Goal: Task Accomplishment & Management: Manage account settings

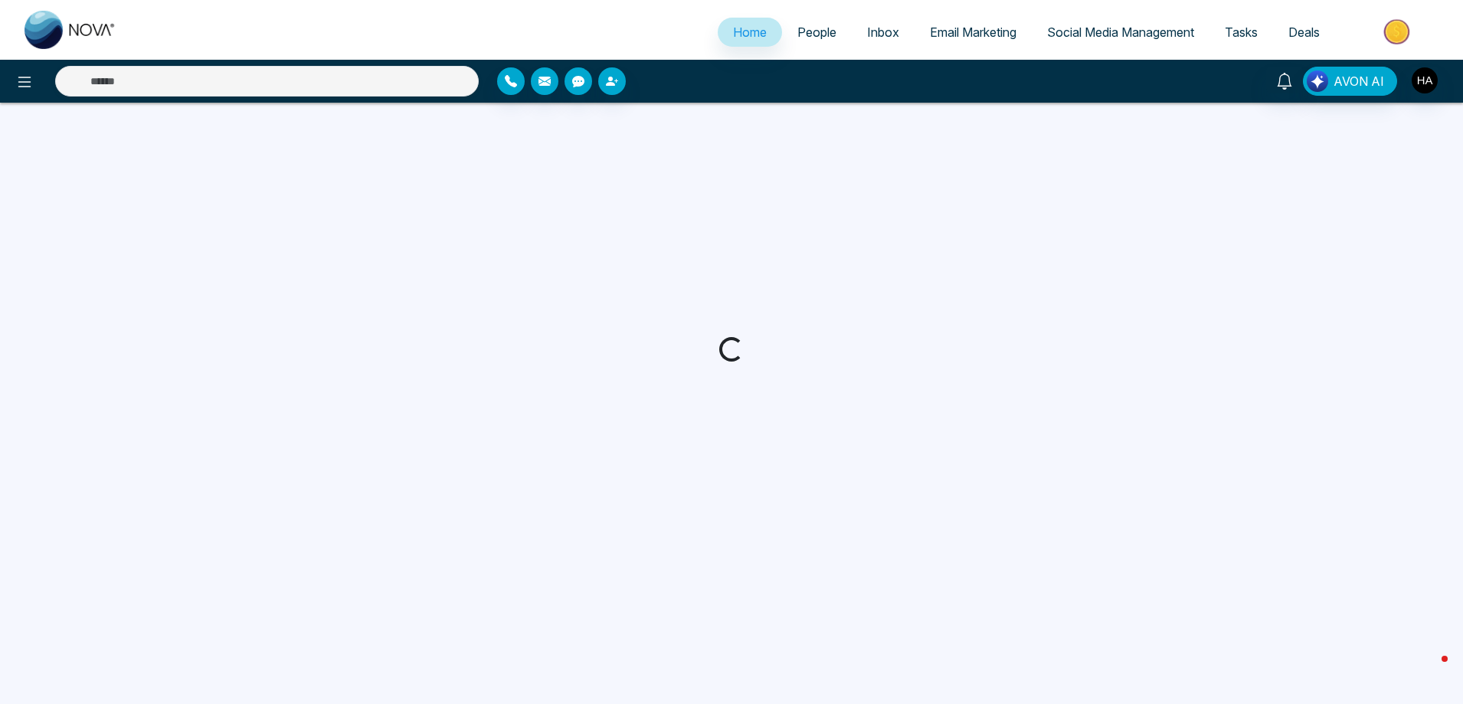
select select "*"
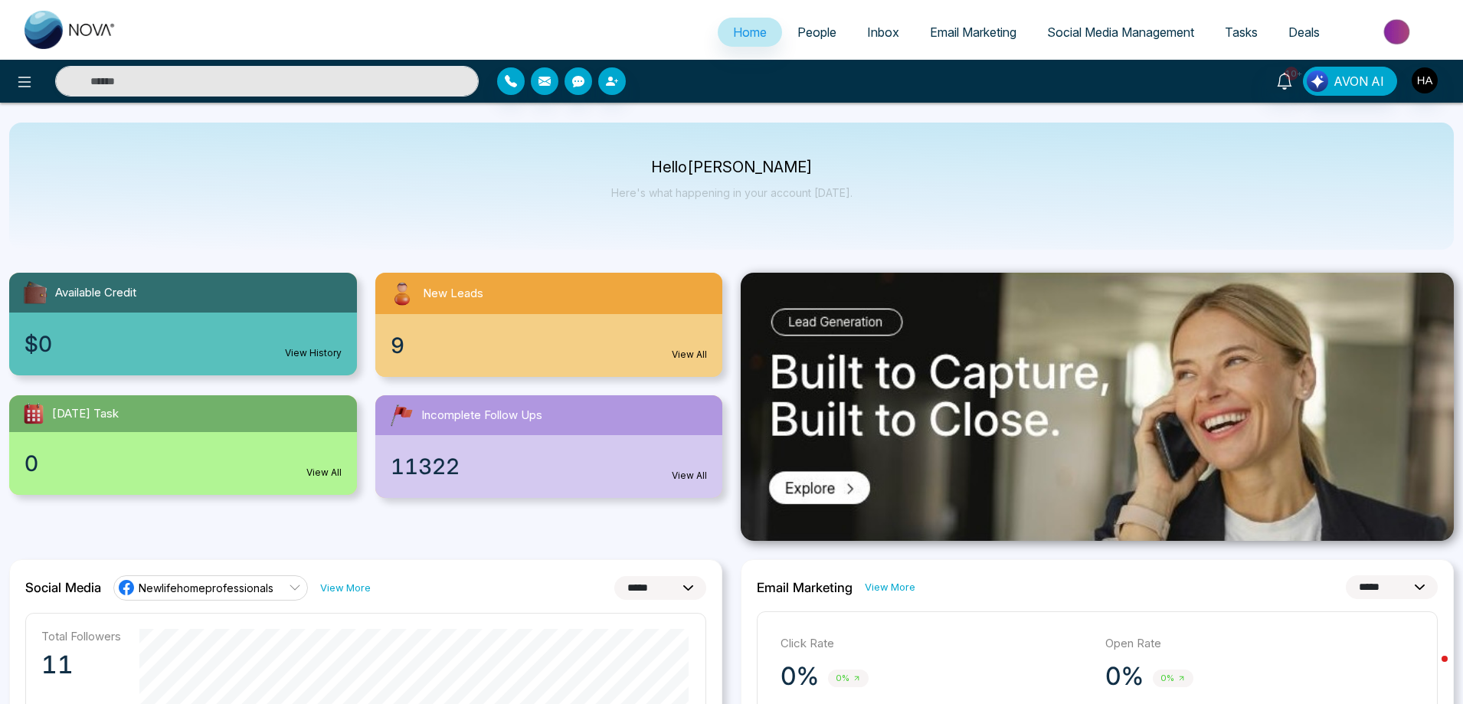
click at [565, 337] on div "9 View All" at bounding box center [549, 345] width 348 height 63
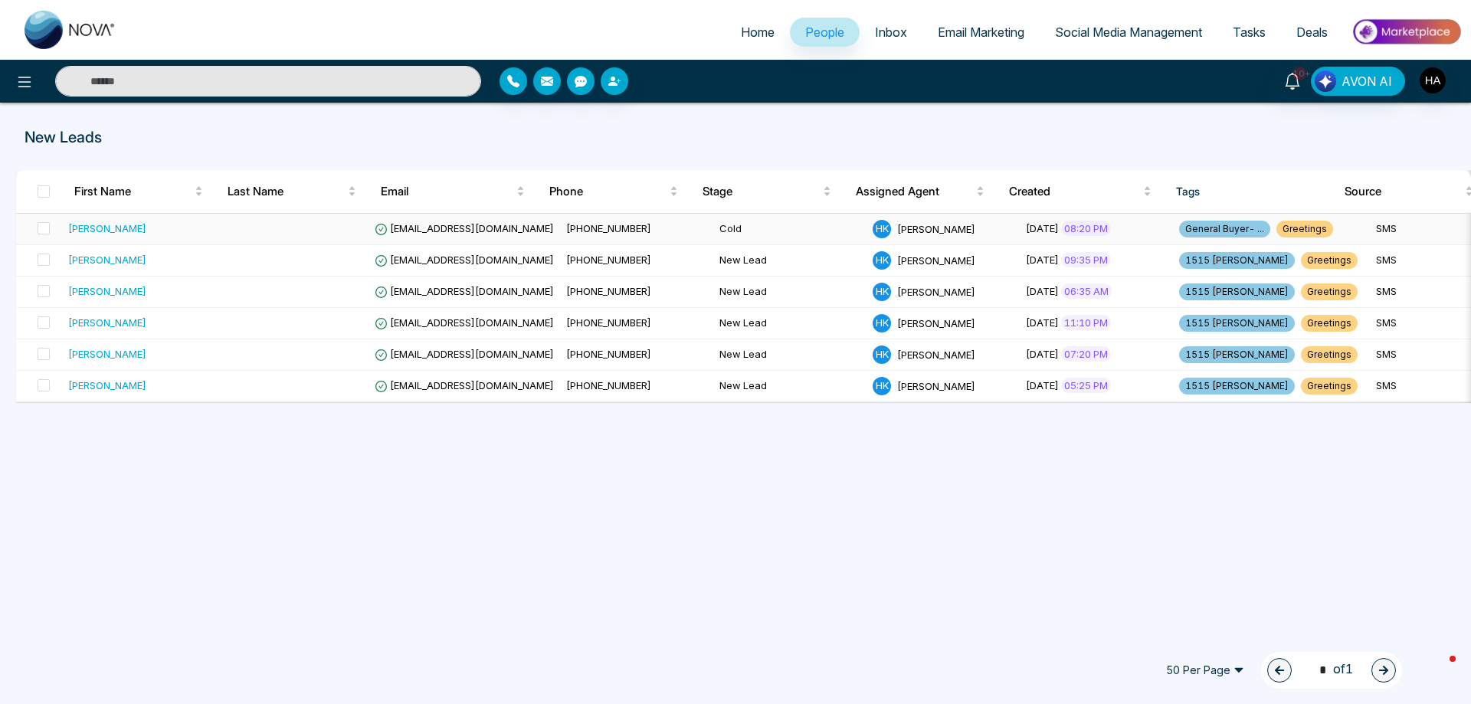
click at [100, 224] on div "[PERSON_NAME]" at bounding box center [107, 228] width 78 height 15
click at [93, 320] on div "[PERSON_NAME]" at bounding box center [107, 322] width 78 height 15
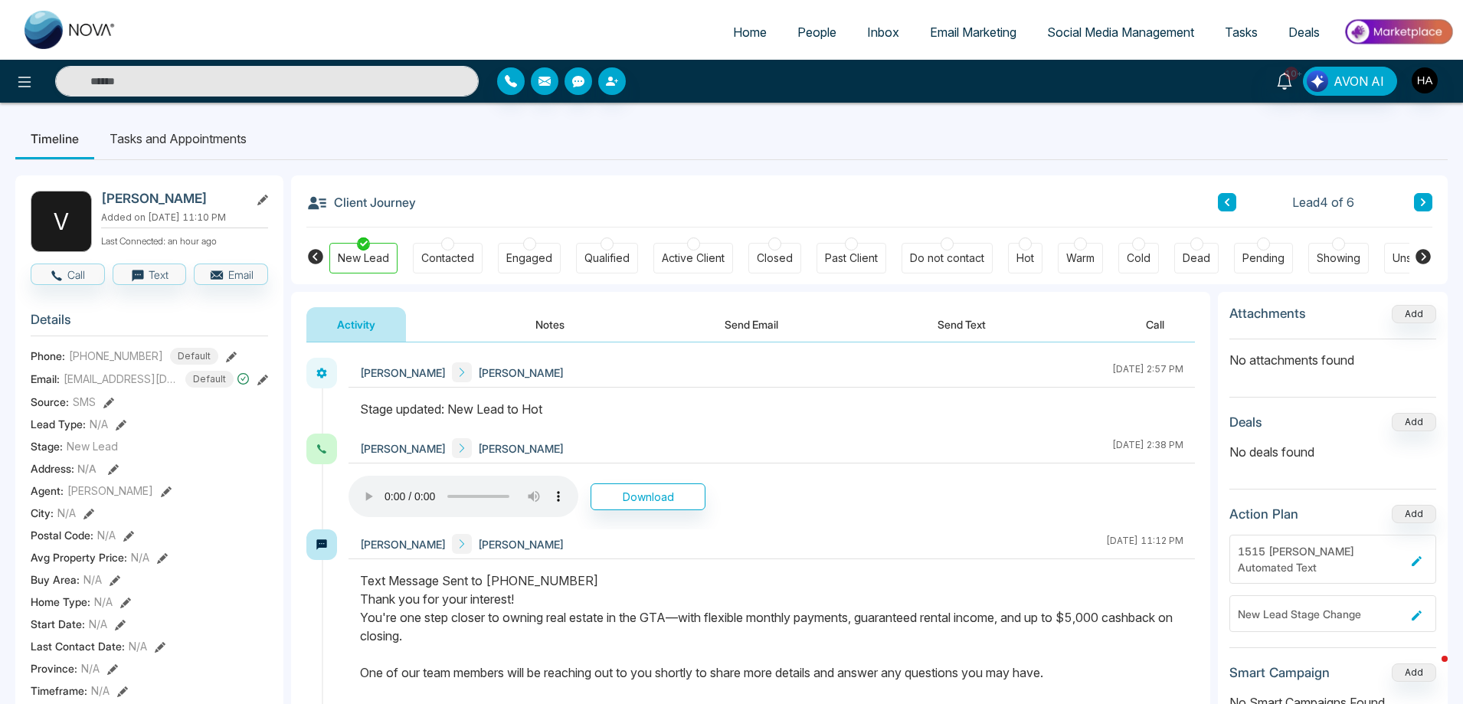
click at [810, 33] on span "People" at bounding box center [816, 32] width 39 height 15
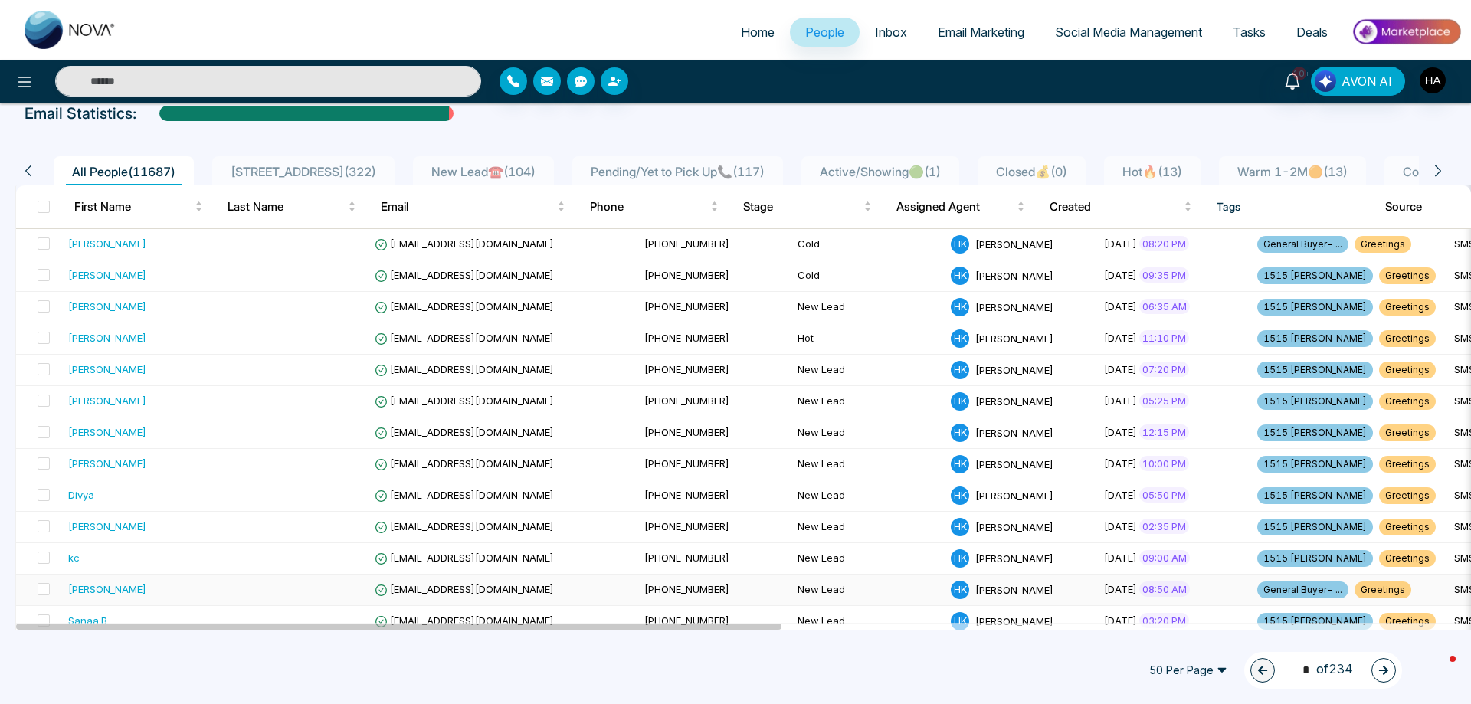
scroll to position [77, 0]
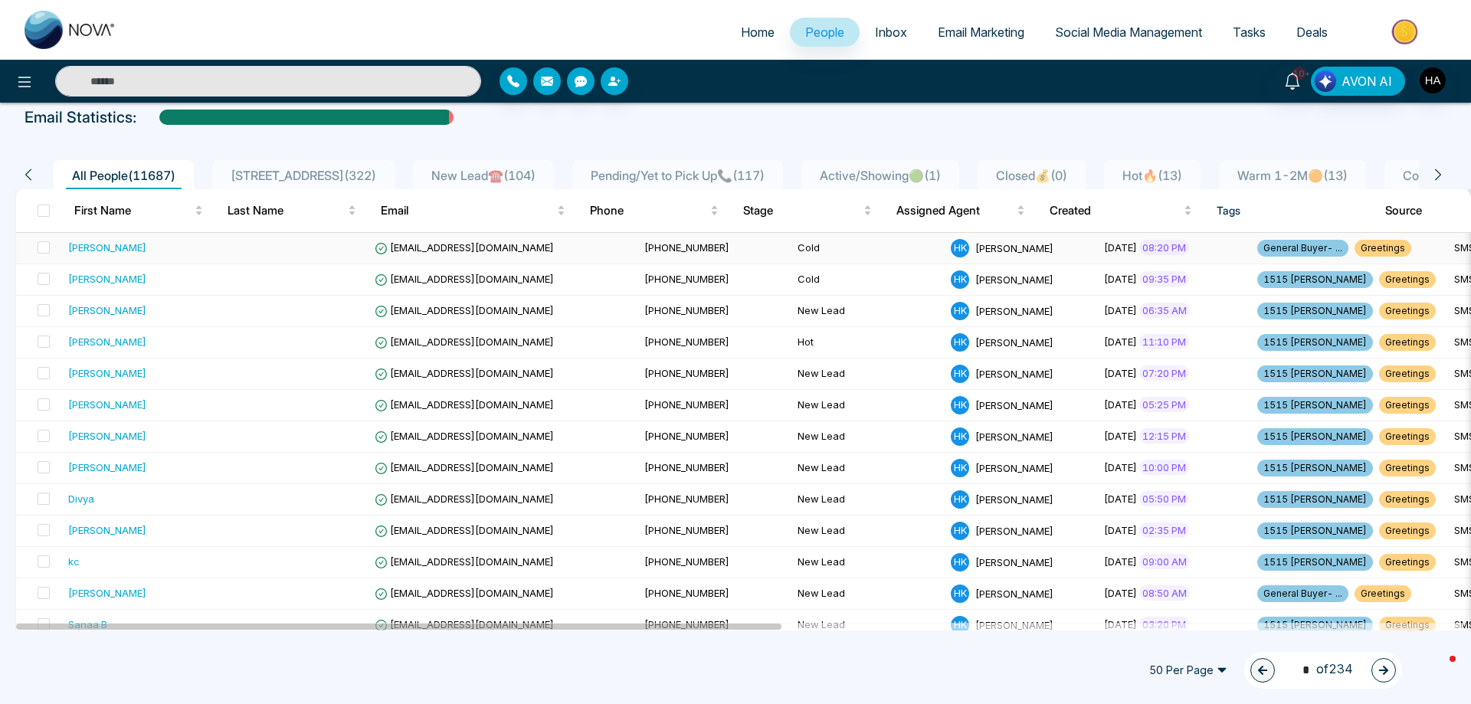
click at [975, 251] on span "[PERSON_NAME]" at bounding box center [1014, 247] width 78 height 12
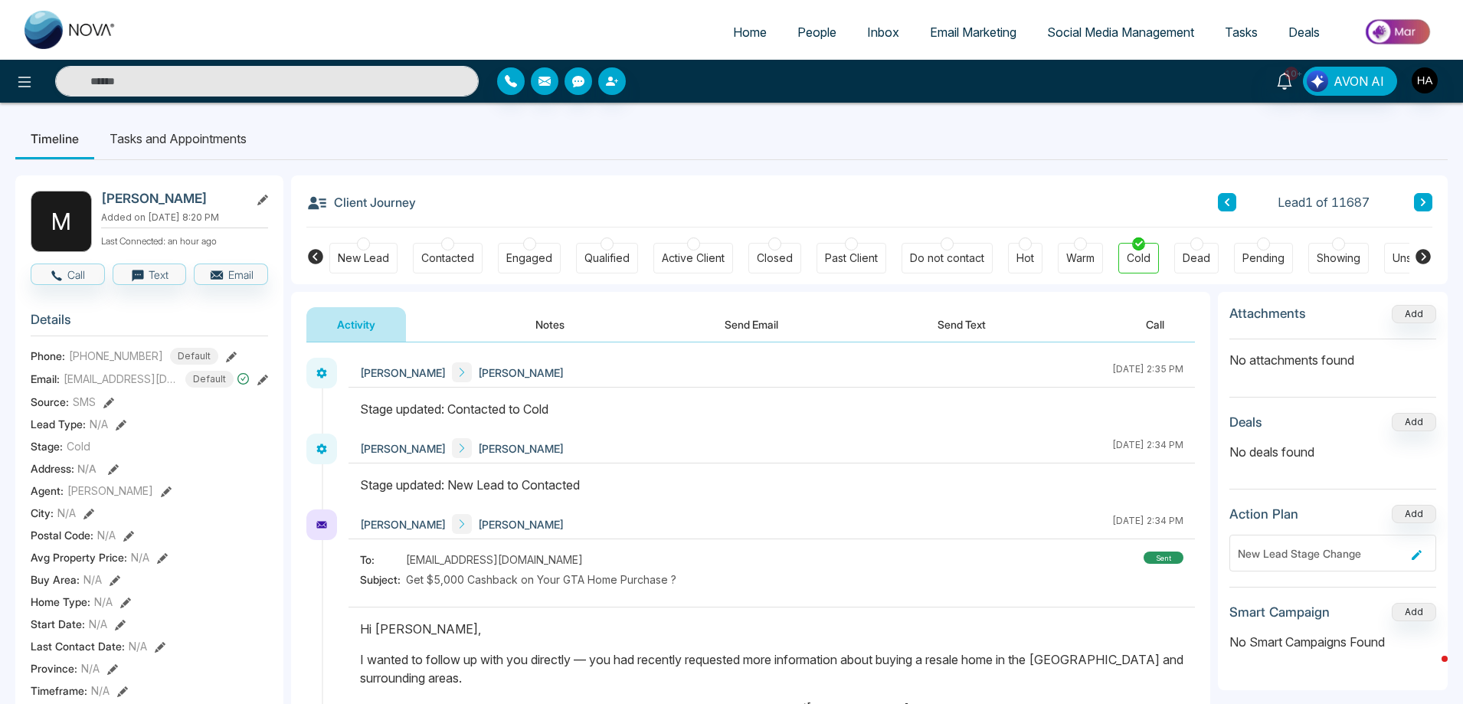
click at [161, 497] on icon at bounding box center [166, 491] width 11 height 11
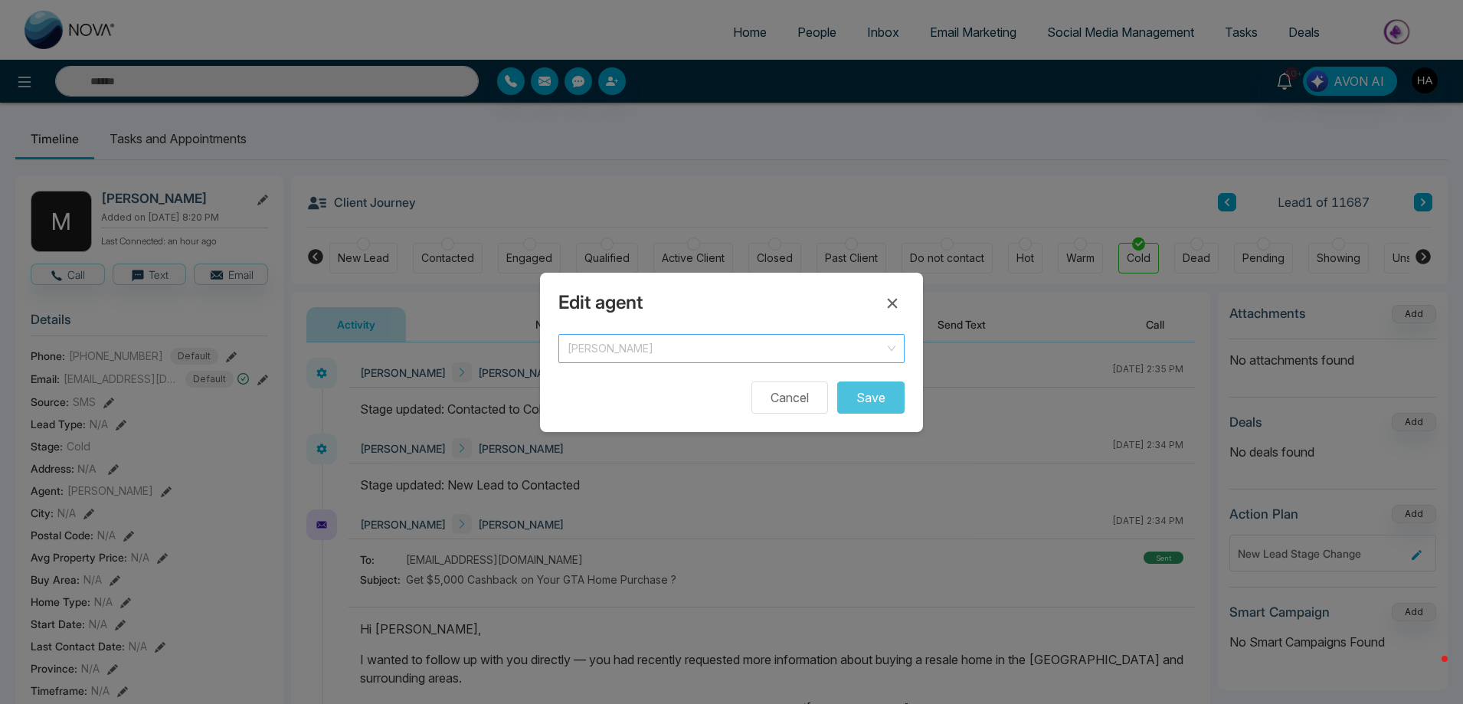
click at [897, 351] on div "[PERSON_NAME]" at bounding box center [731, 348] width 346 height 29
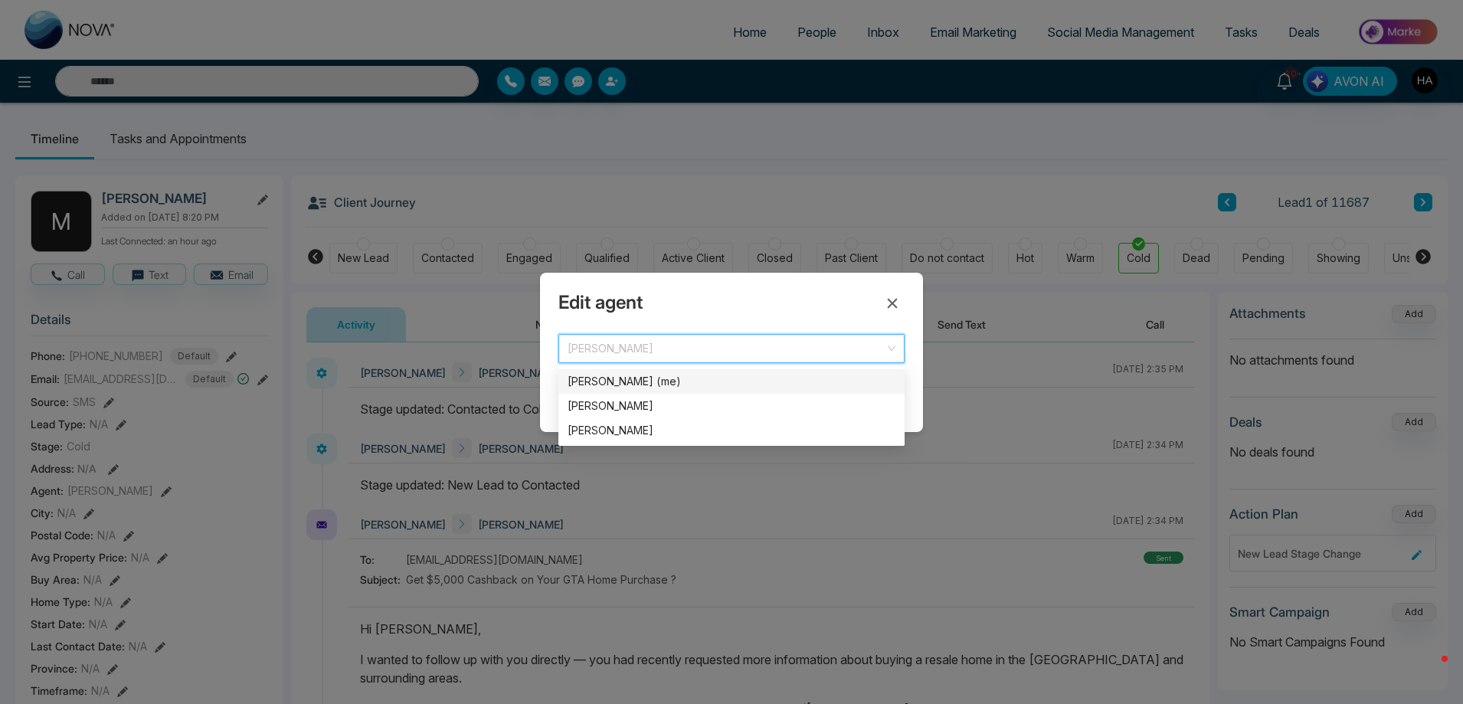
click at [666, 384] on div "[PERSON_NAME] (me)" at bounding box center [732, 381] width 328 height 17
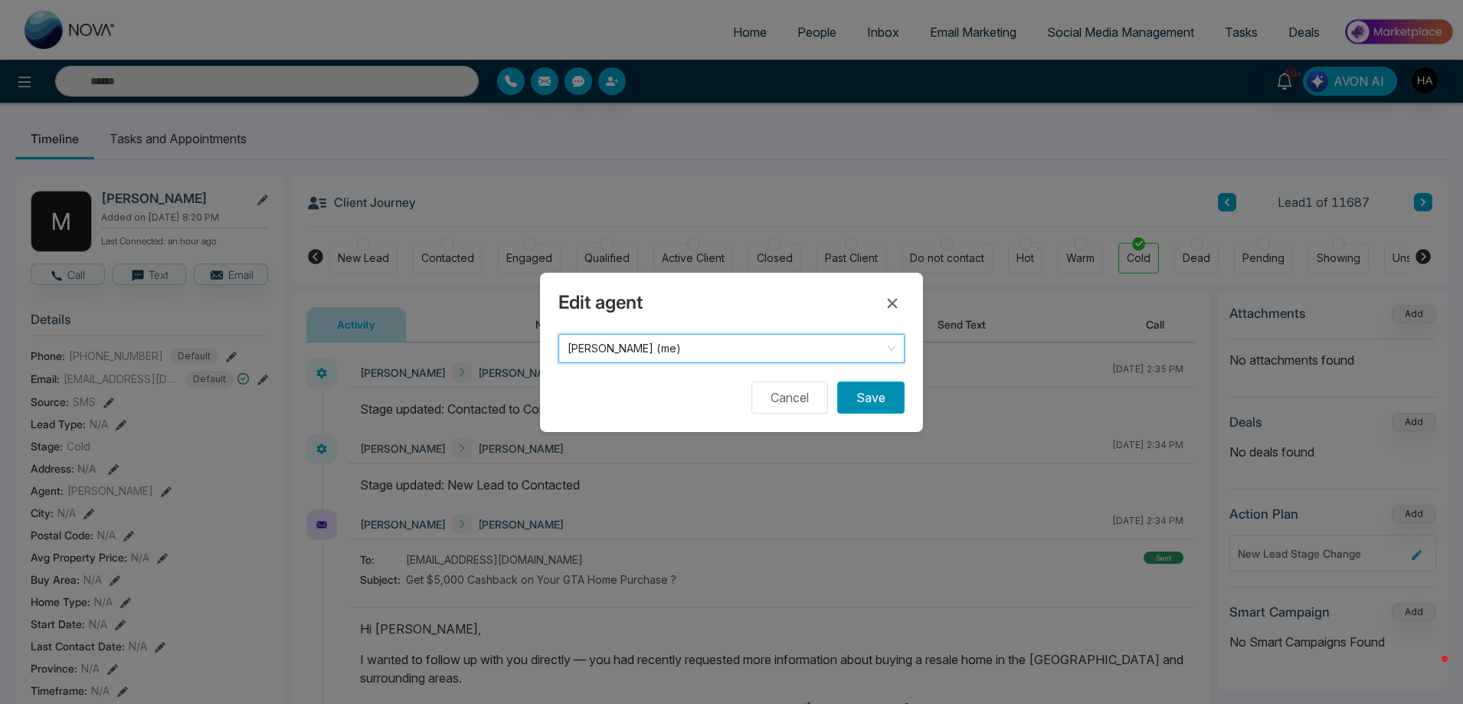
click at [876, 401] on button "Save" at bounding box center [870, 397] width 67 height 32
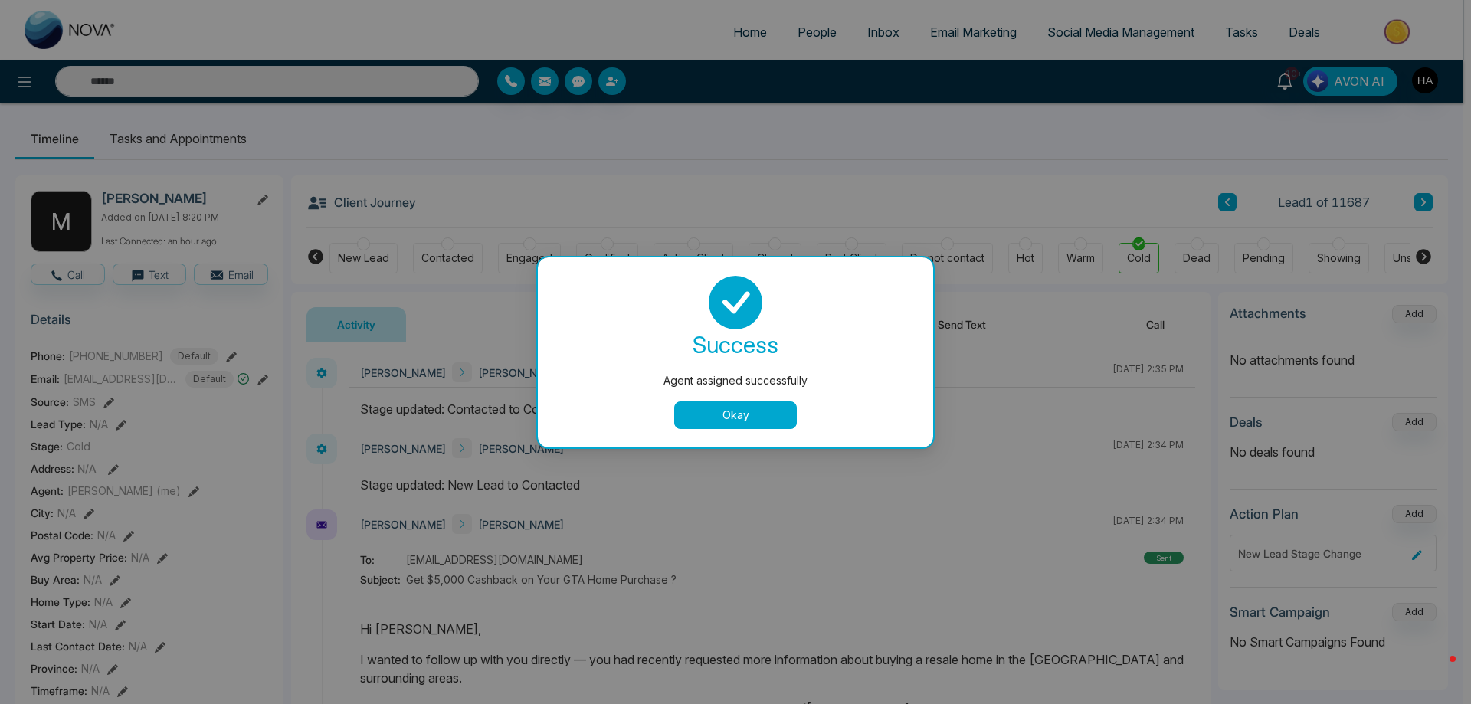
click at [729, 414] on button "Okay" at bounding box center [735, 415] width 123 height 28
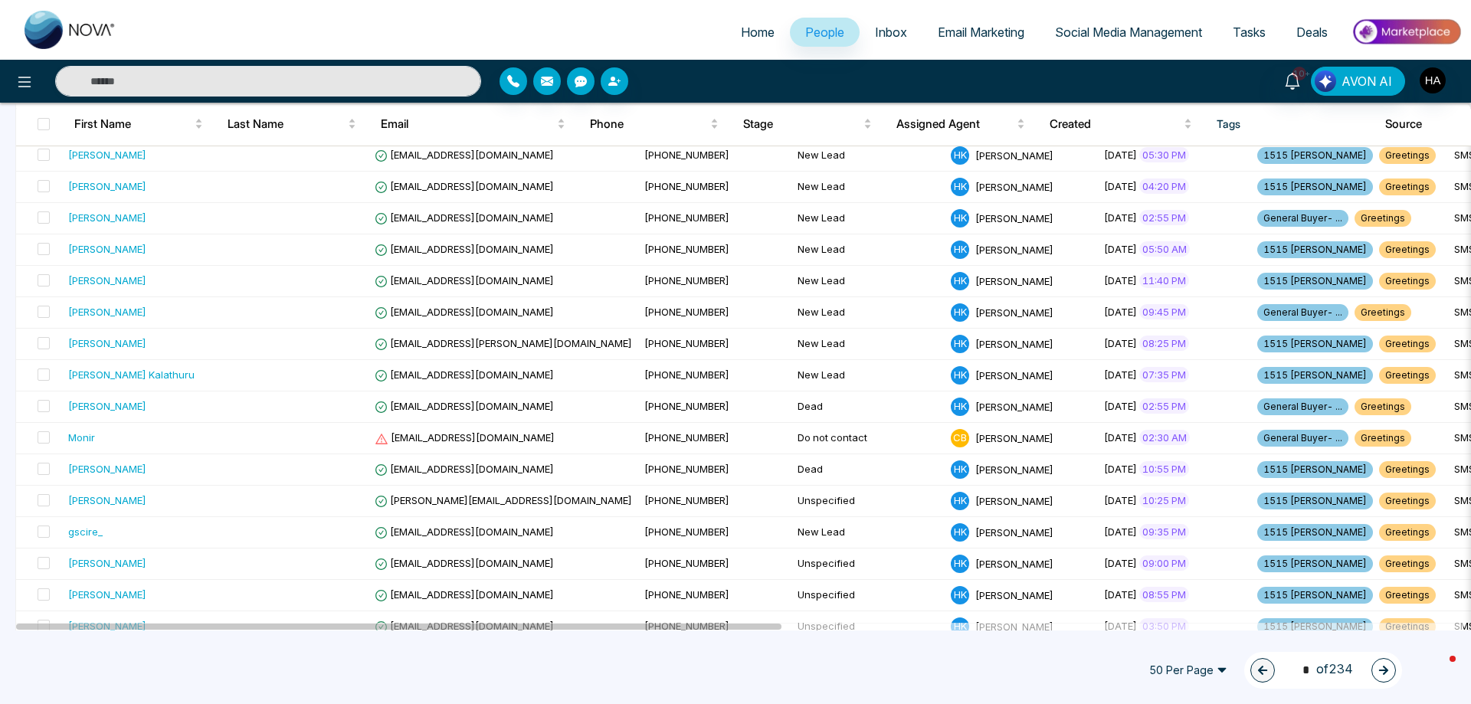
scroll to position [1258, 0]
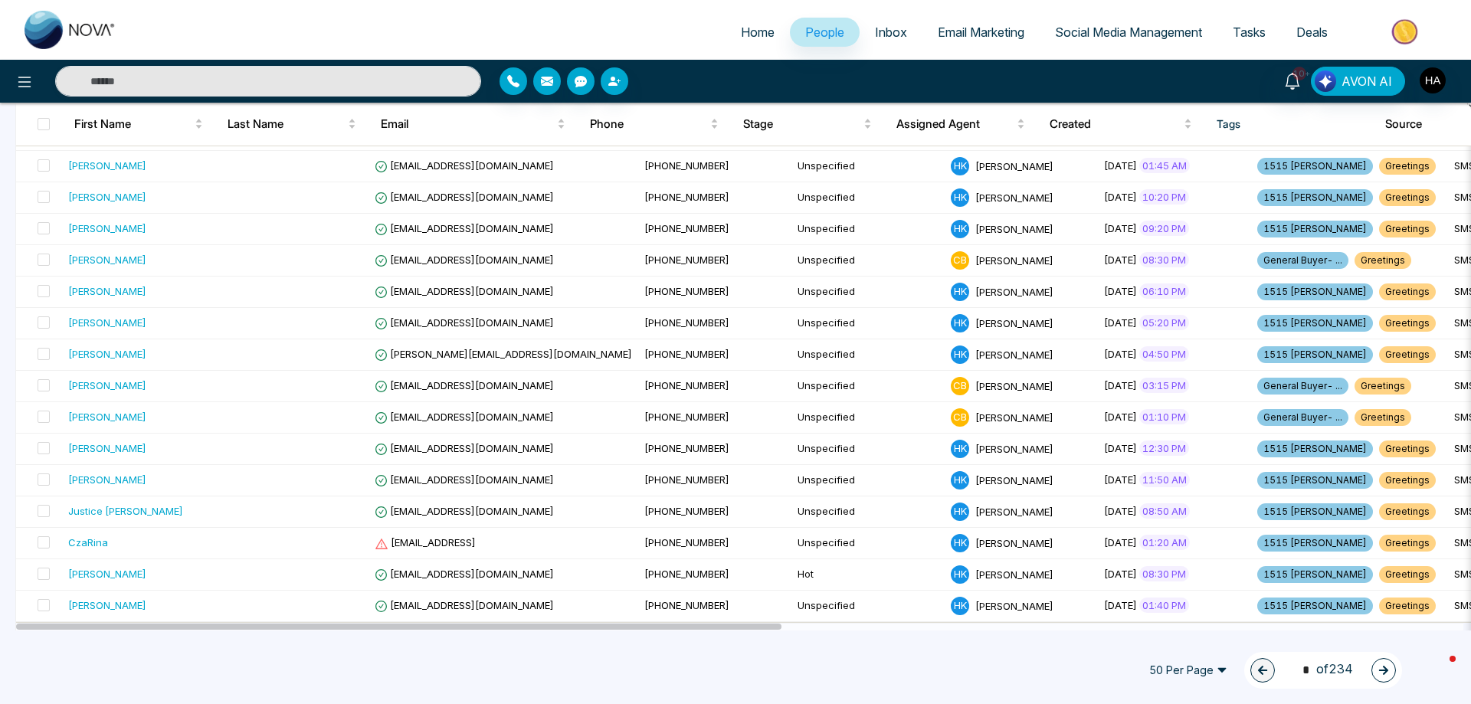
click at [1216, 668] on span "50 Per Page" at bounding box center [1188, 670] width 100 height 25
click at [1163, 640] on div "100 Per Page" at bounding box center [1188, 639] width 81 height 17
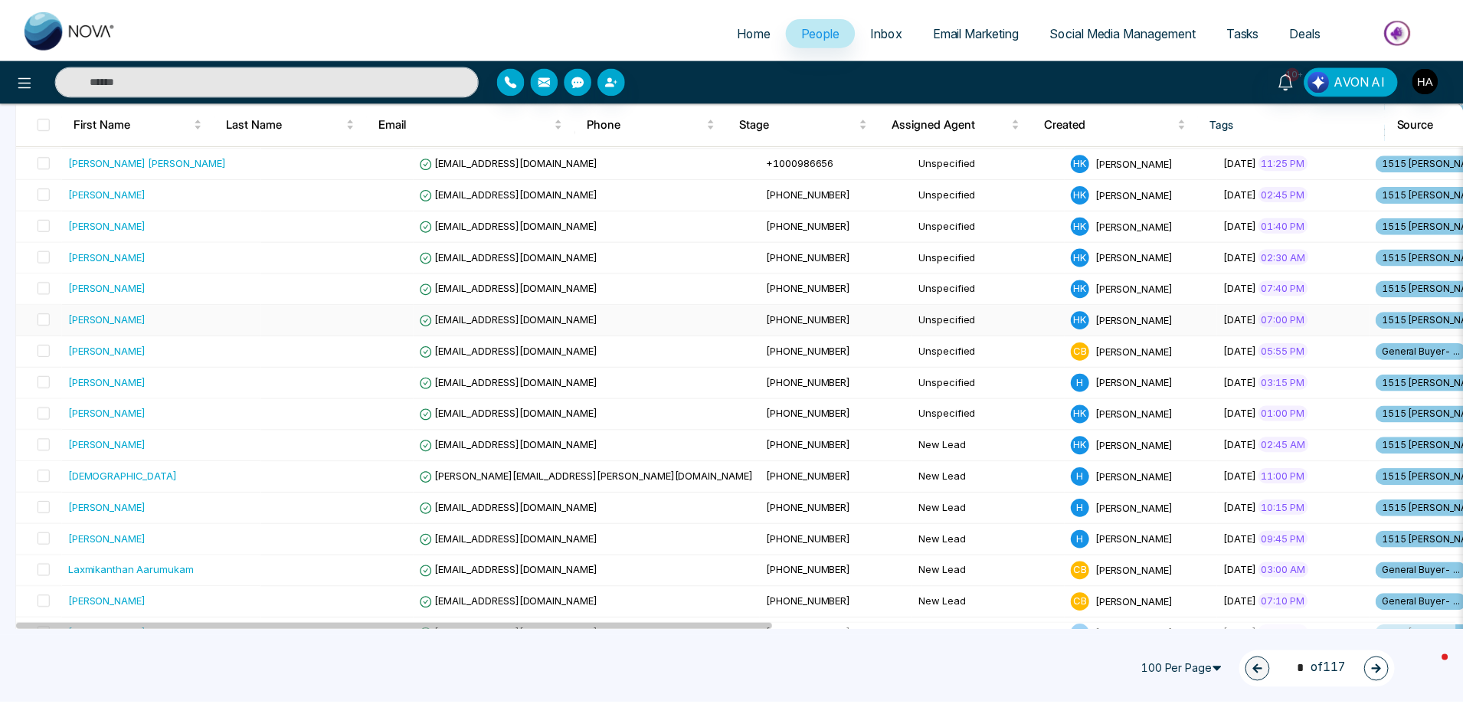
scroll to position [2828, 0]
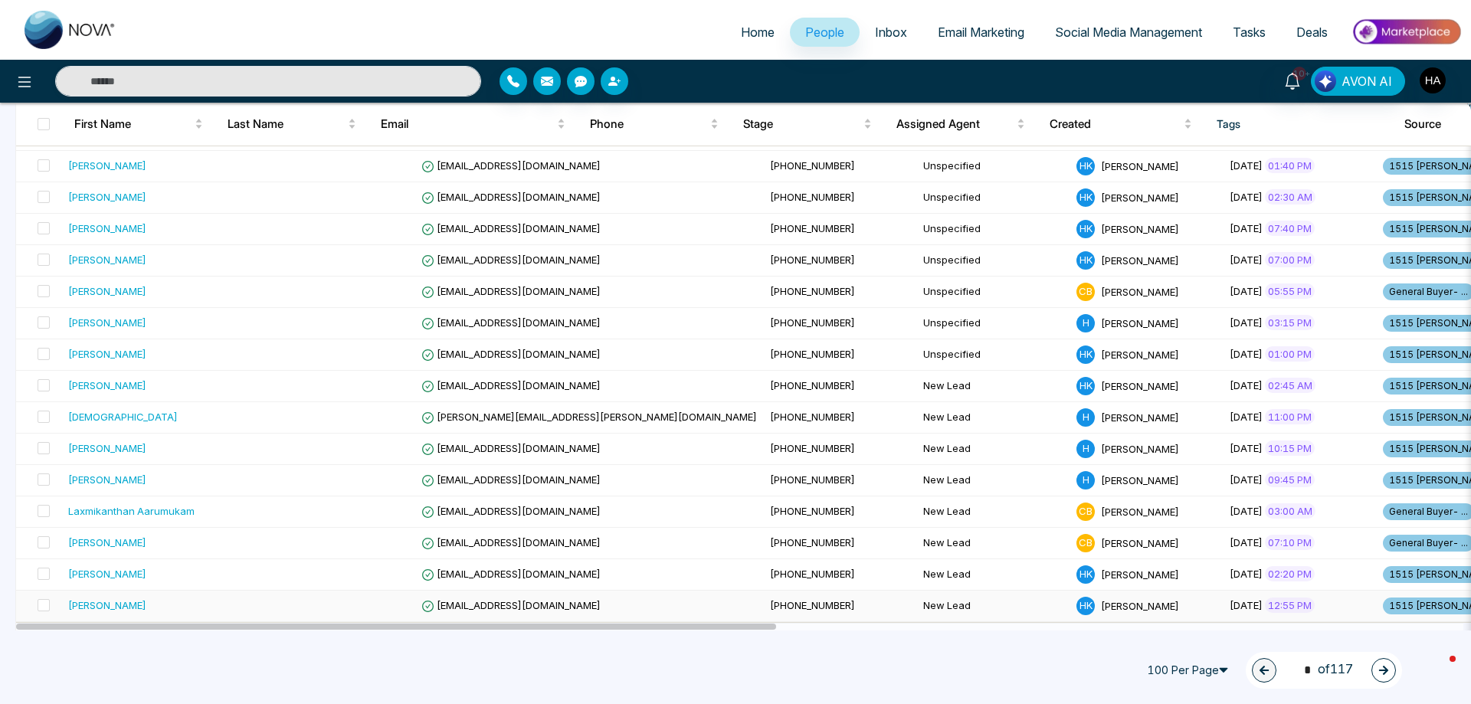
click at [108, 604] on div "[PERSON_NAME]" at bounding box center [107, 604] width 78 height 15
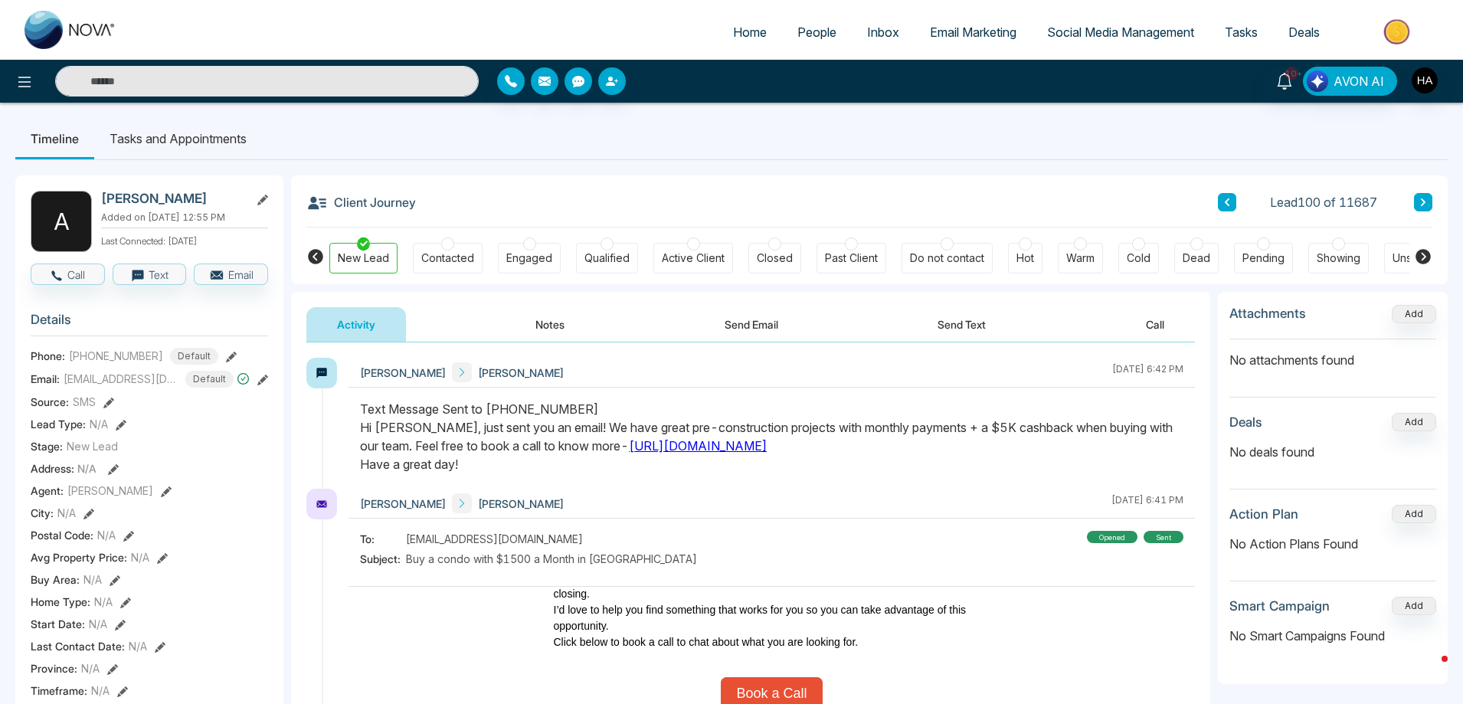
click at [797, 33] on span "People" at bounding box center [816, 32] width 39 height 15
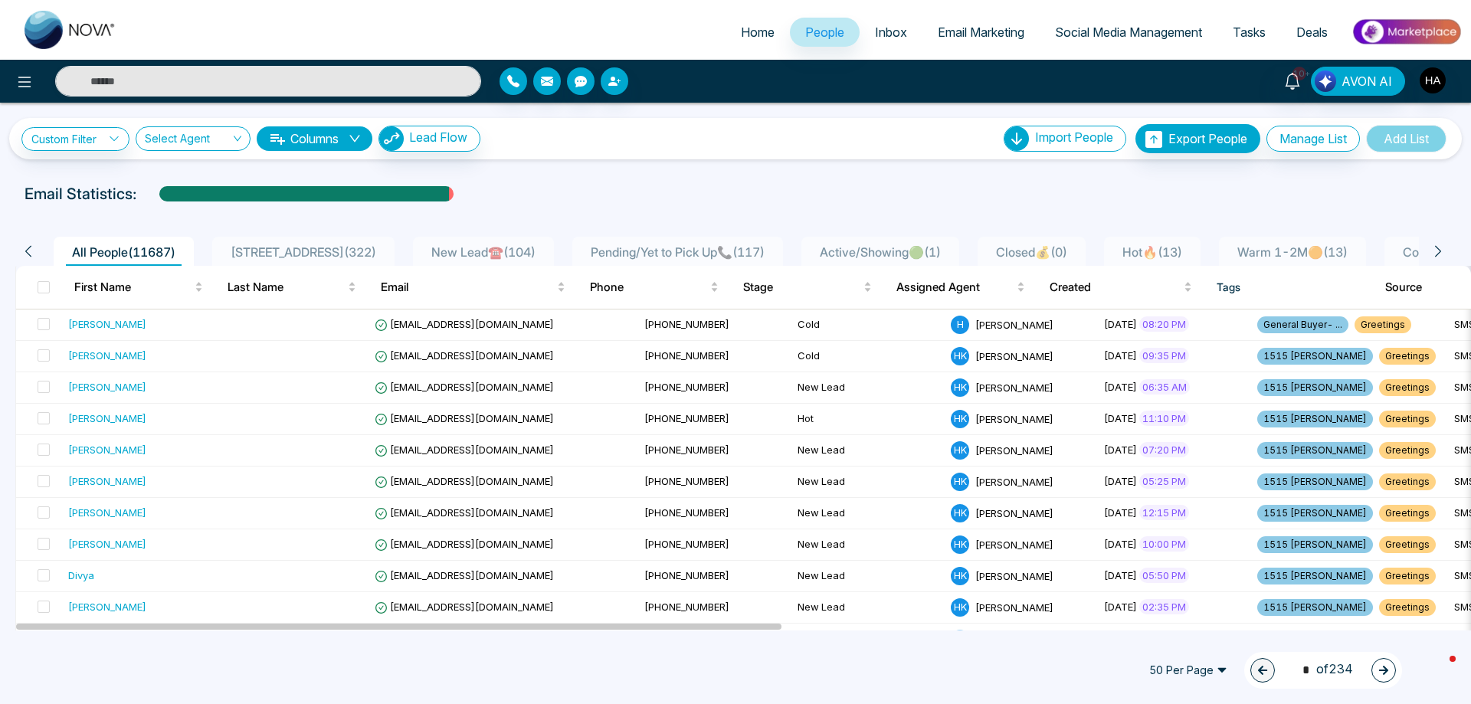
click at [1138, 250] on span "Hot🔥 ( 13 )" at bounding box center [1152, 251] width 72 height 15
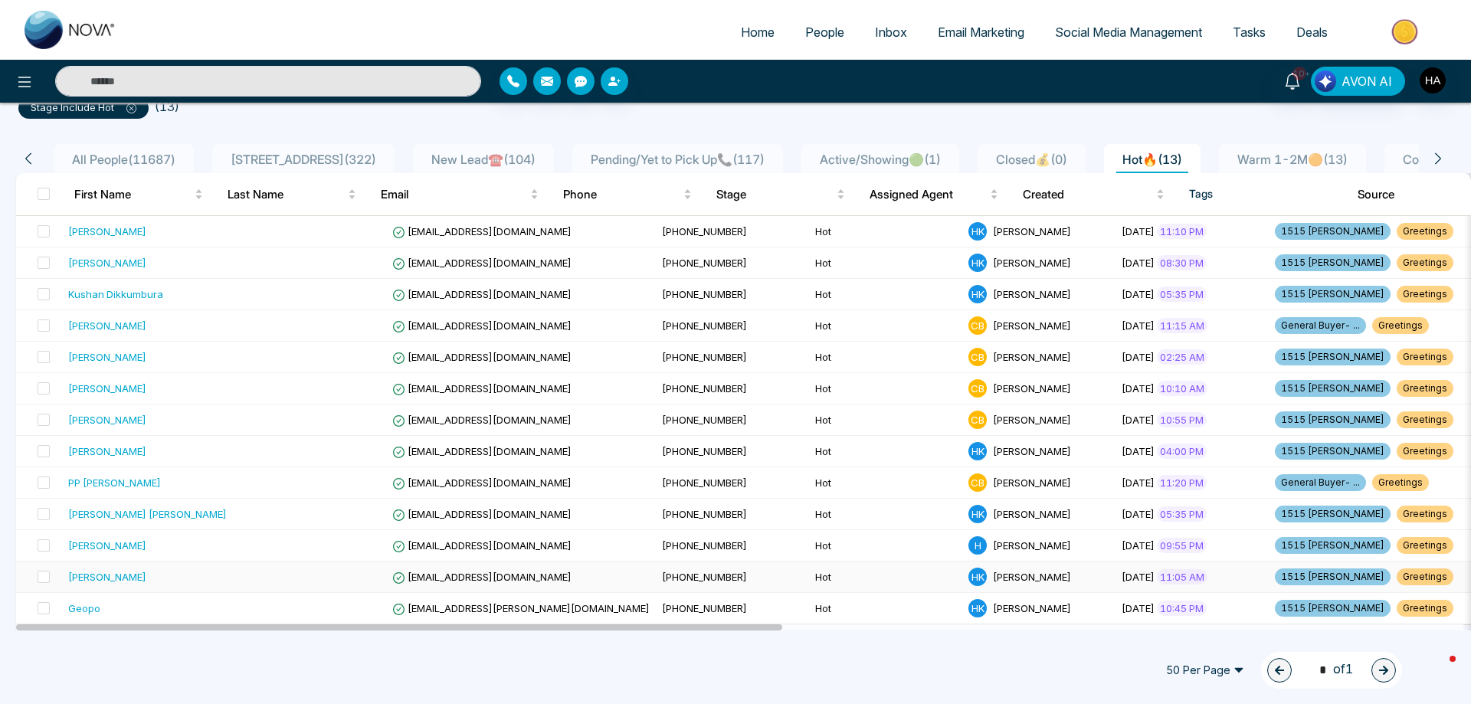
scroll to position [123, 0]
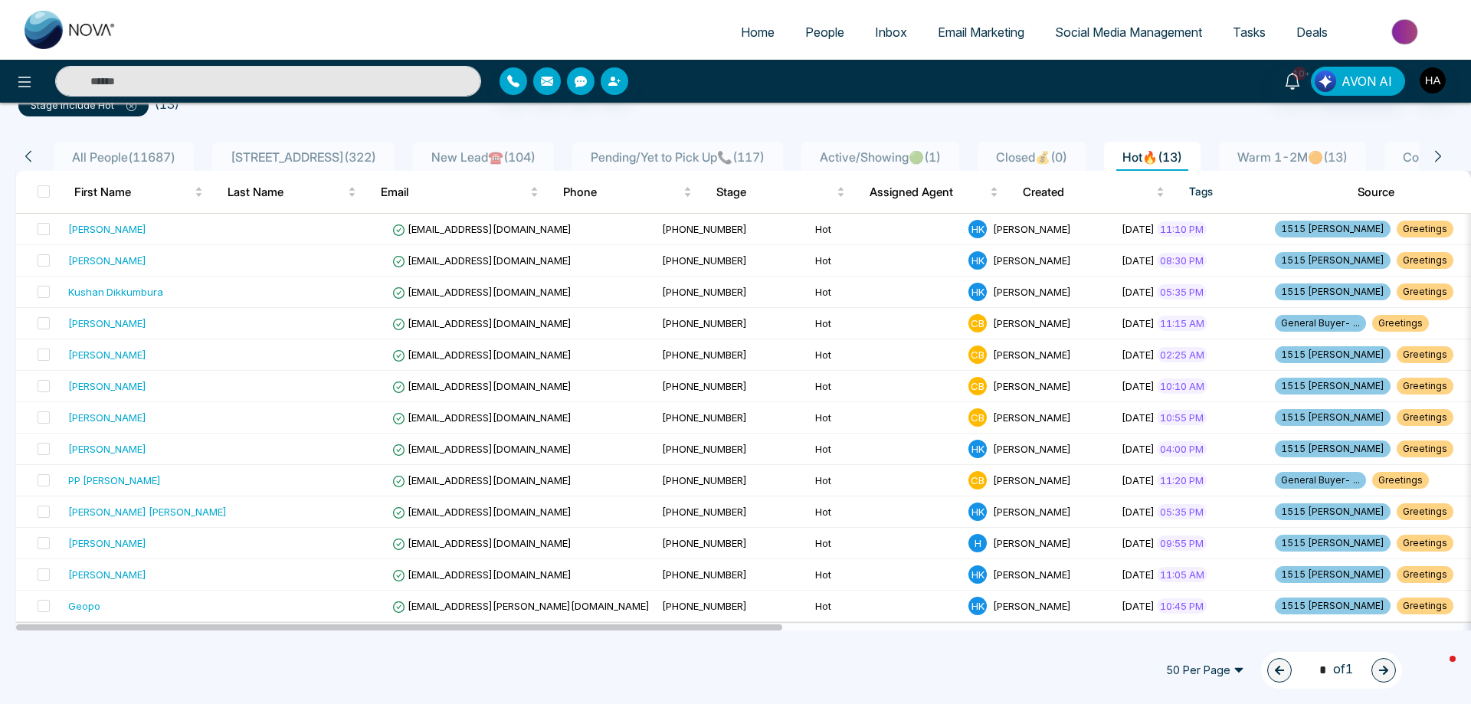
click at [844, 156] on span "Active/Showing🟢 ( 1 )" at bounding box center [880, 156] width 133 height 15
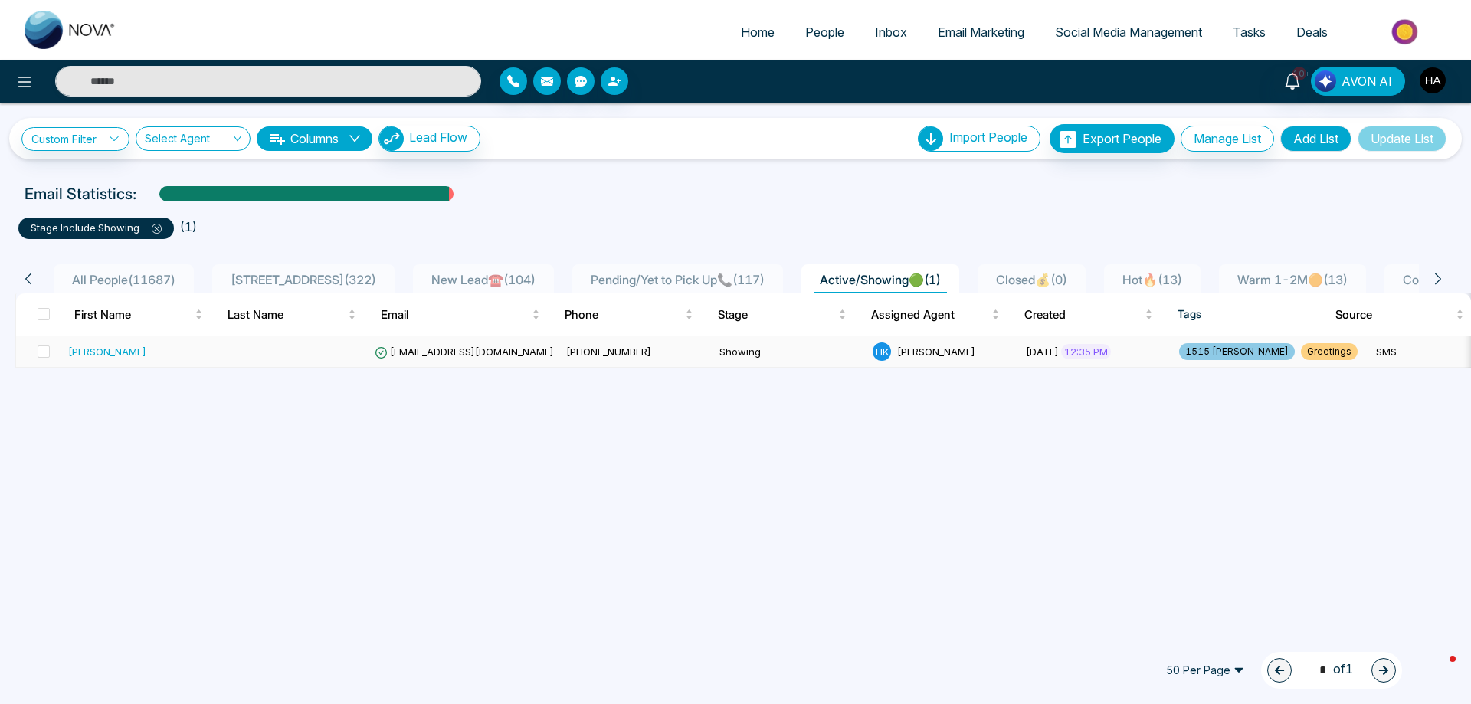
click at [103, 354] on div "[PERSON_NAME]" at bounding box center [107, 351] width 78 height 15
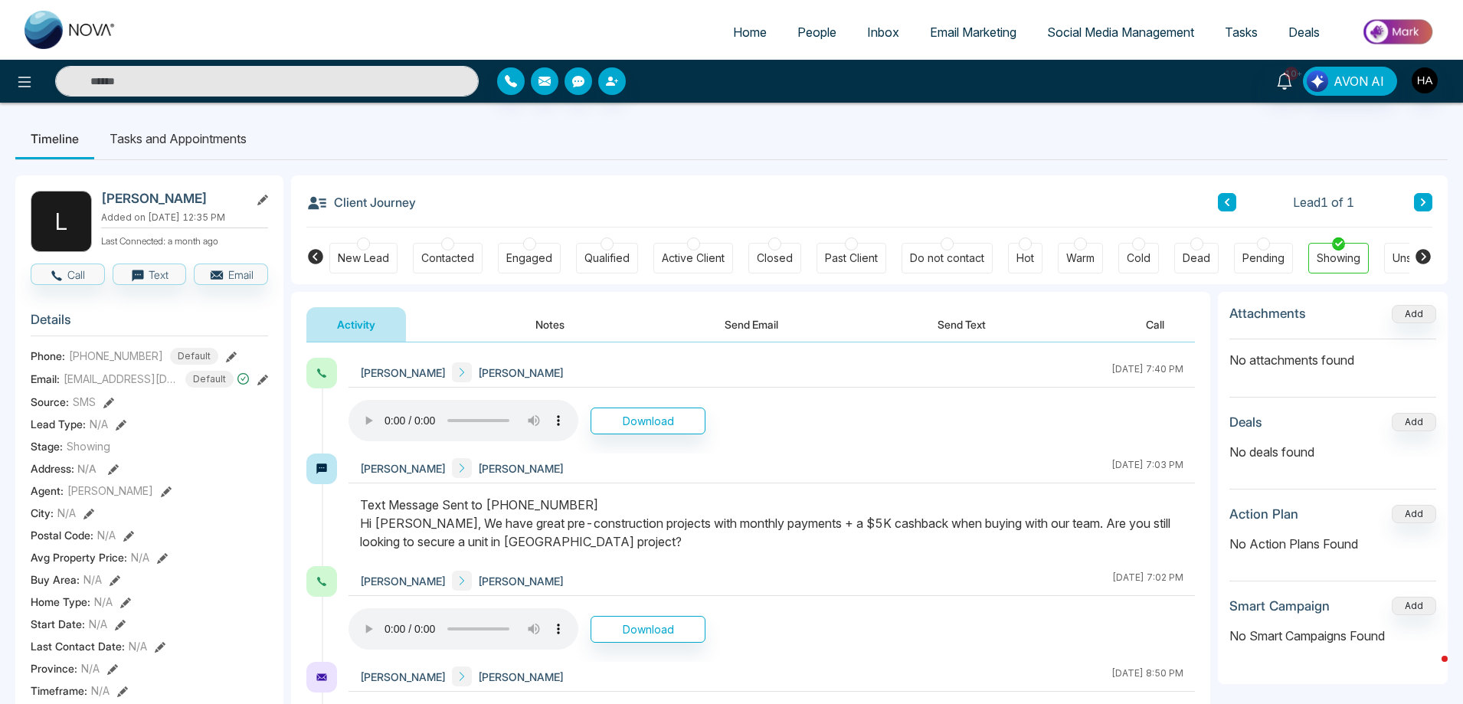
click at [814, 32] on span "People" at bounding box center [816, 32] width 39 height 15
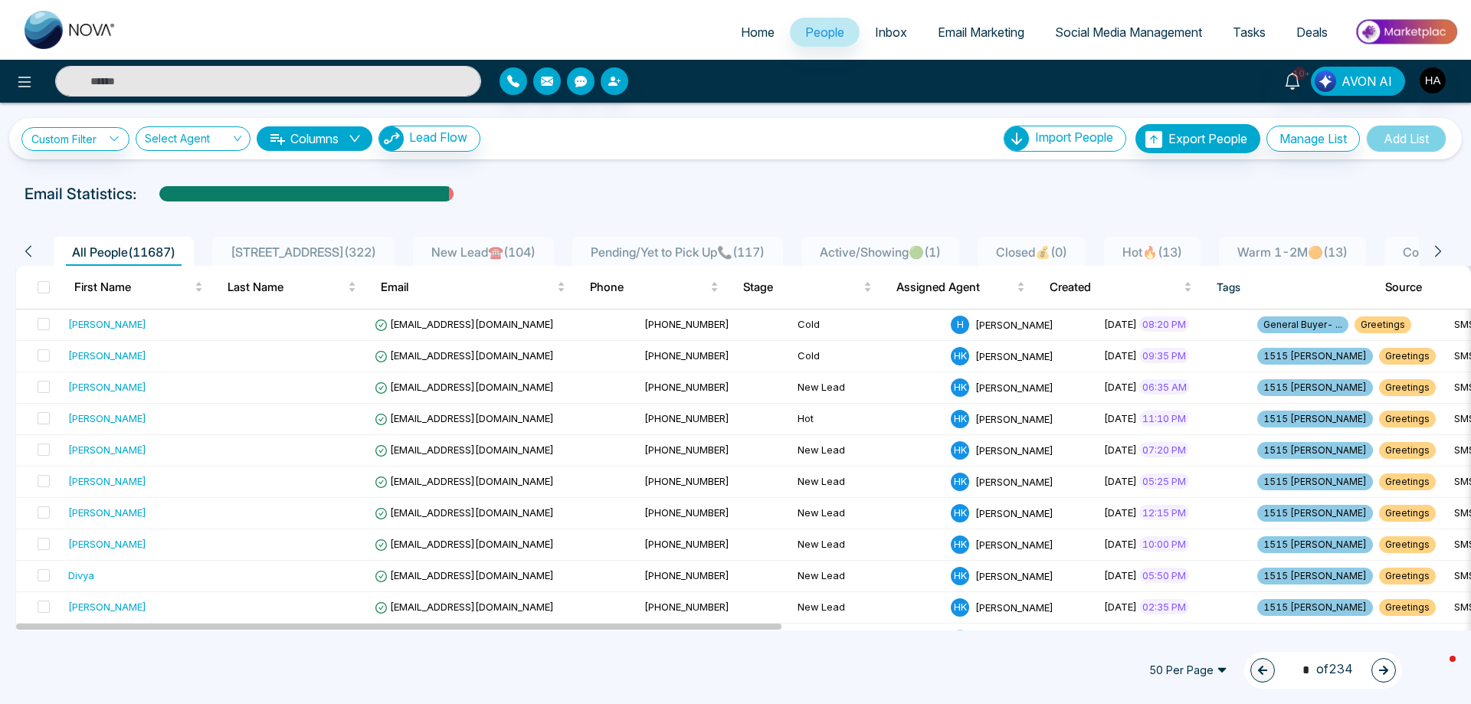
click at [1282, 257] on span "Warm 1-2M🟠 ( 13 )" at bounding box center [1292, 251] width 123 height 15
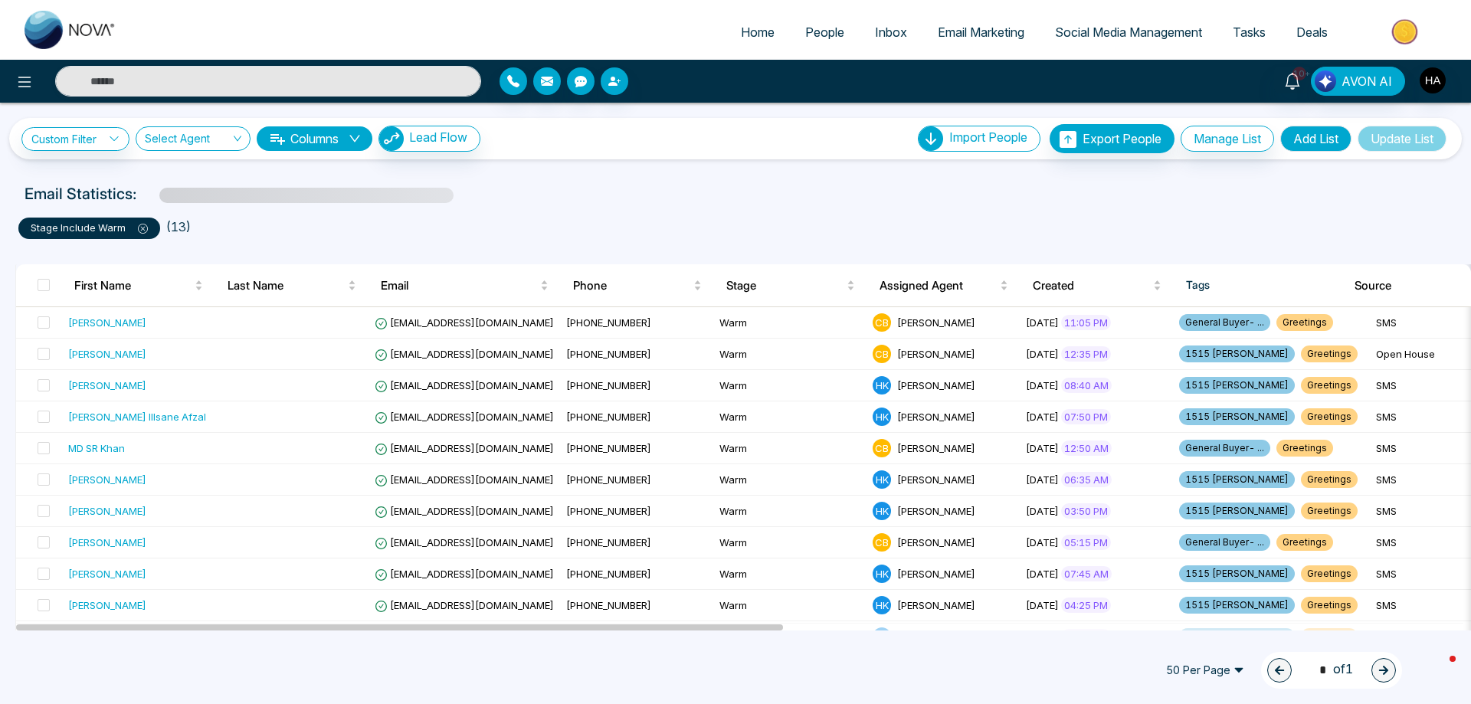
drag, startPoint x: 1282, startPoint y: 257, endPoint x: 906, endPoint y: 195, distance: 380.4
click at [906, 195] on div "Email Statistics:" at bounding box center [495, 193] width 941 height 23
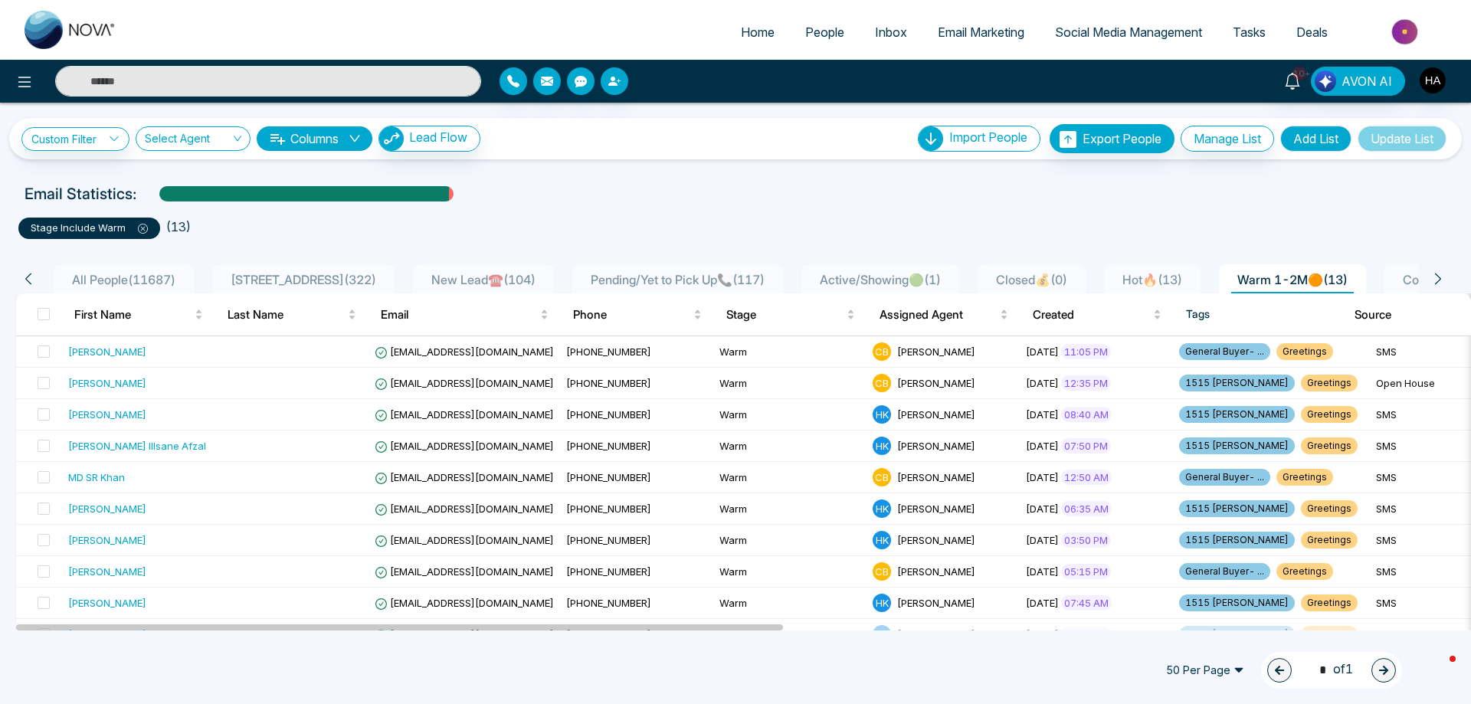
click at [29, 284] on icon at bounding box center [28, 279] width 14 height 14
click at [78, 365] on td "[PERSON_NAME]" at bounding box center [138, 351] width 153 height 31
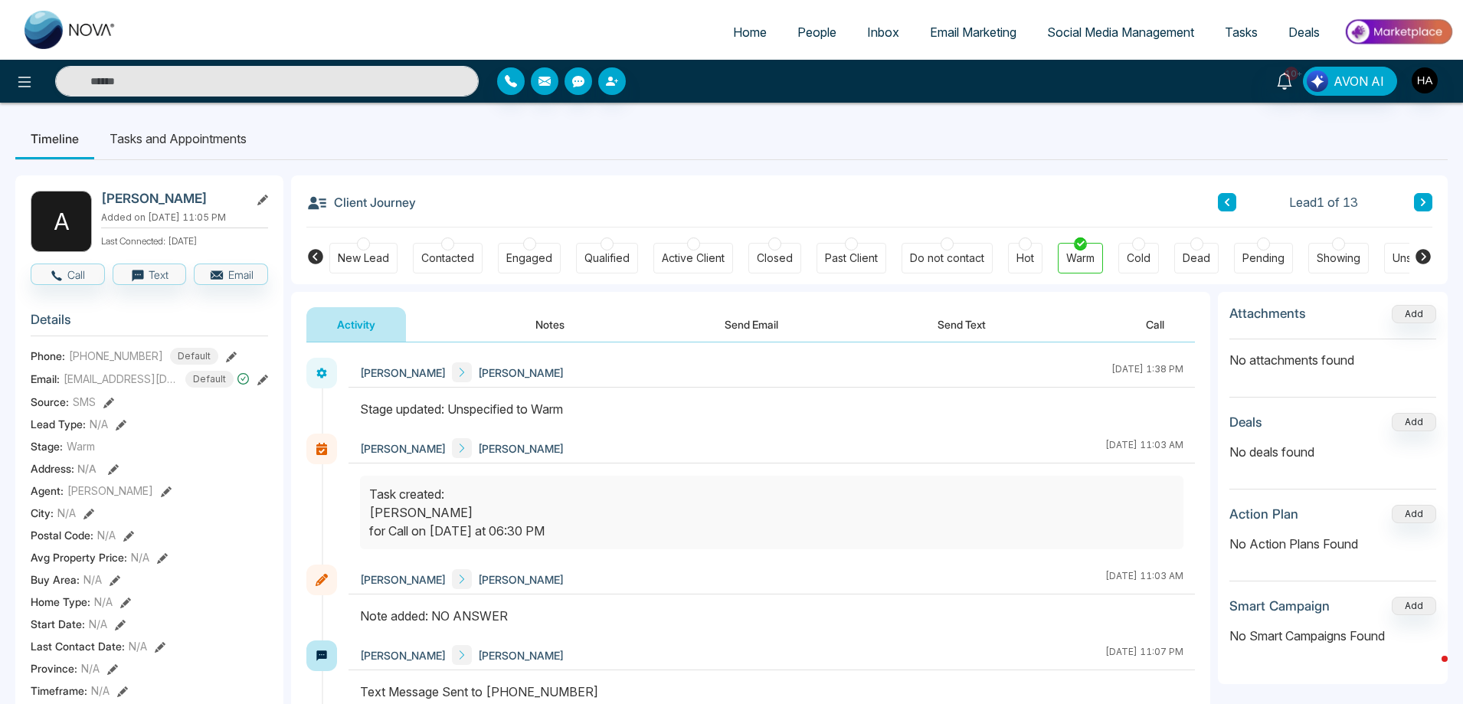
click at [544, 259] on div "Engaged" at bounding box center [529, 257] width 46 height 15
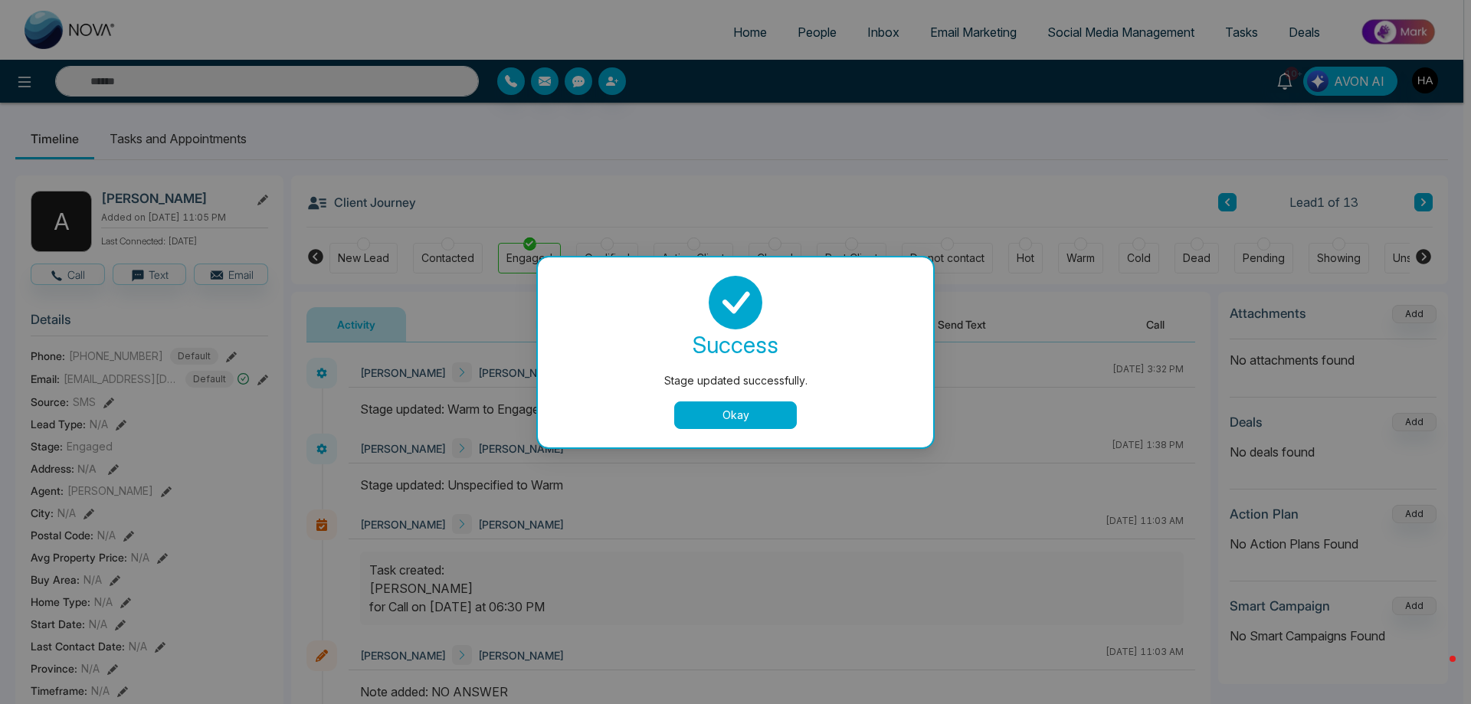
click at [767, 417] on button "Okay" at bounding box center [735, 415] width 123 height 28
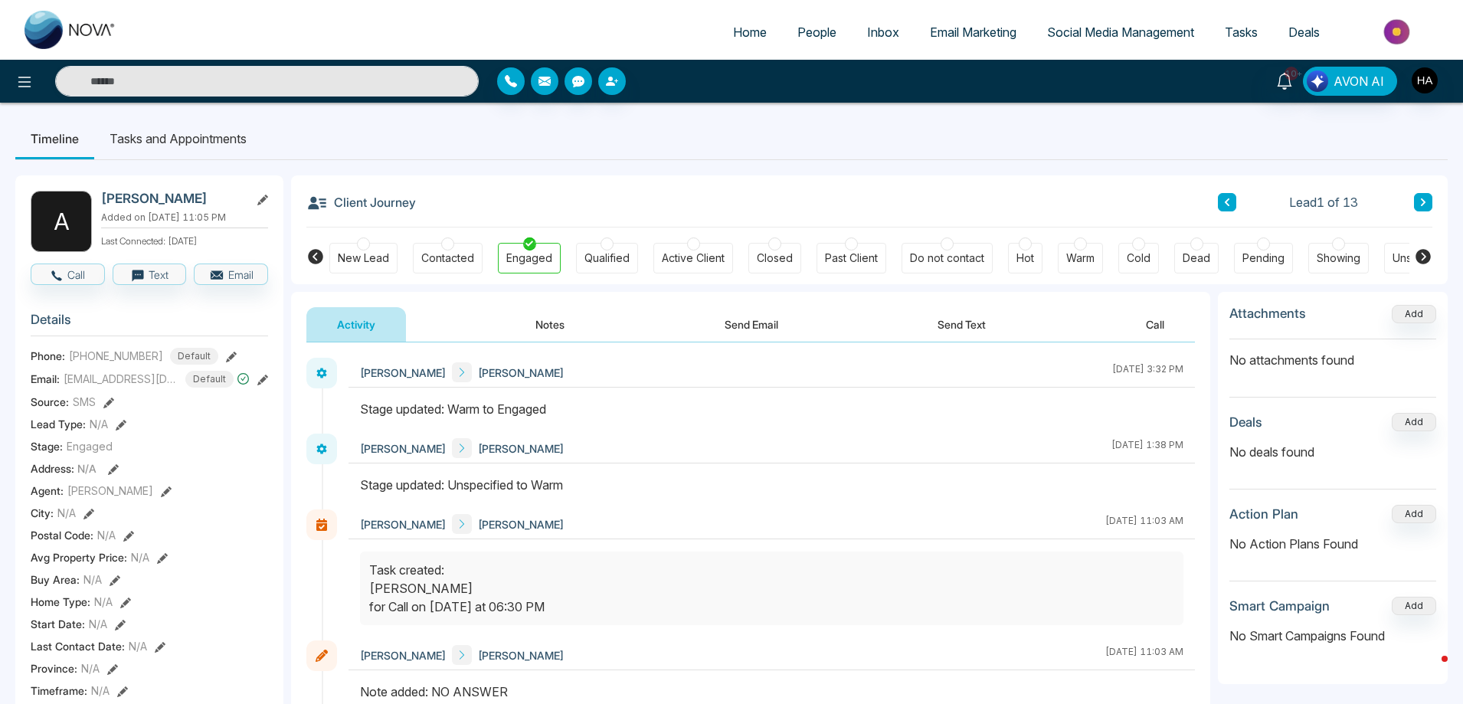
click at [1085, 251] on div "Warm" at bounding box center [1080, 257] width 28 height 15
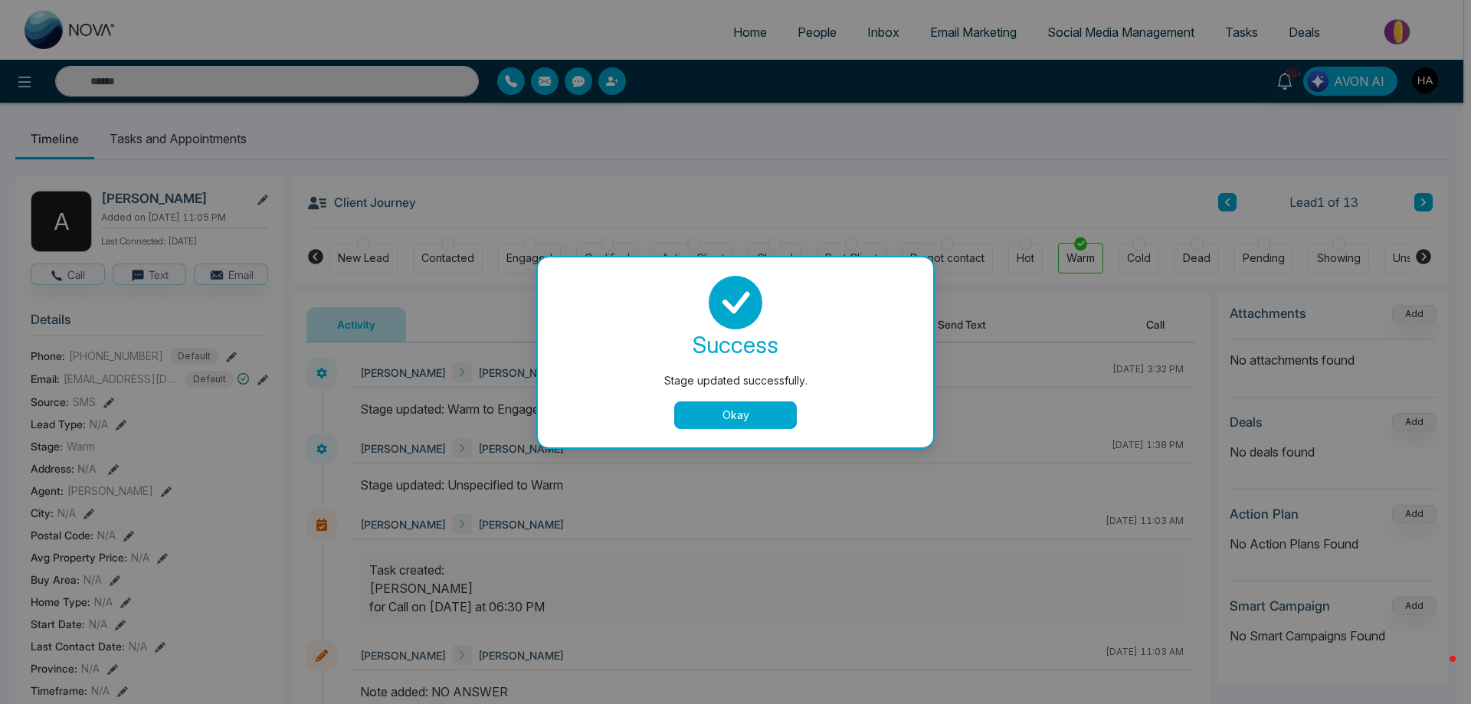
click at [722, 422] on button "Okay" at bounding box center [735, 415] width 123 height 28
